Goal: Information Seeking & Learning: Learn about a topic

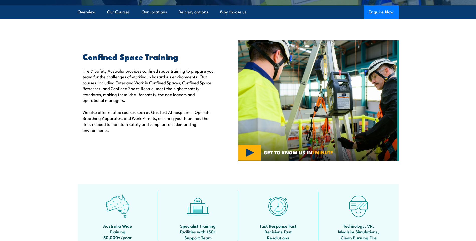
scroll to position [75, 0]
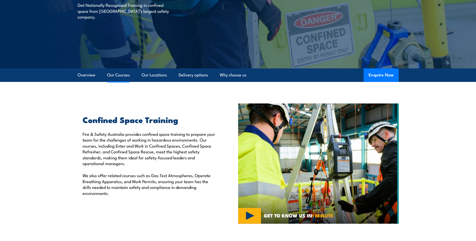
click at [124, 77] on link "Our Courses" at bounding box center [118, 74] width 23 height 13
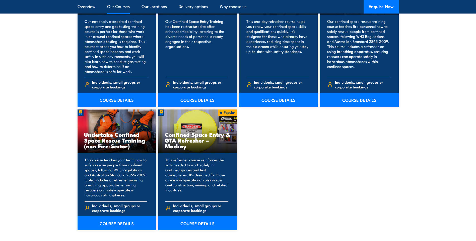
scroll to position [411, 0]
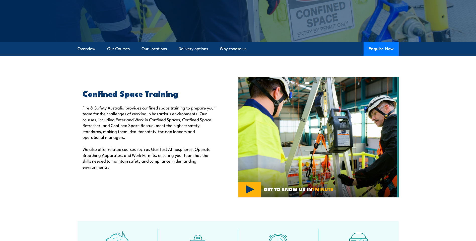
scroll to position [99, 0]
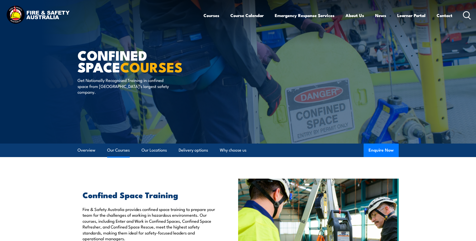
click at [124, 152] on link "Our Courses" at bounding box center [118, 150] width 23 height 13
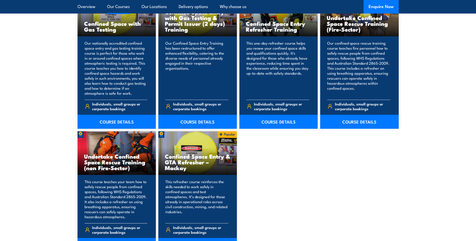
scroll to position [456, 0]
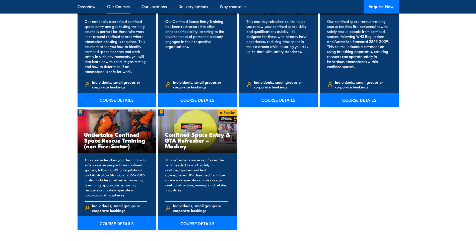
click at [132, 193] on p "This course teaches your team how to safely rescue people from confined spaces,…" at bounding box center [116, 177] width 63 height 40
click at [124, 222] on link "COURSE DETAILS" at bounding box center [116, 223] width 78 height 14
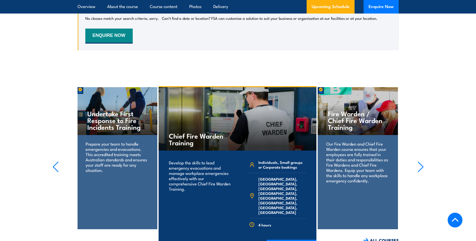
scroll to position [1028, 0]
